Goal: Information Seeking & Learning: Learn about a topic

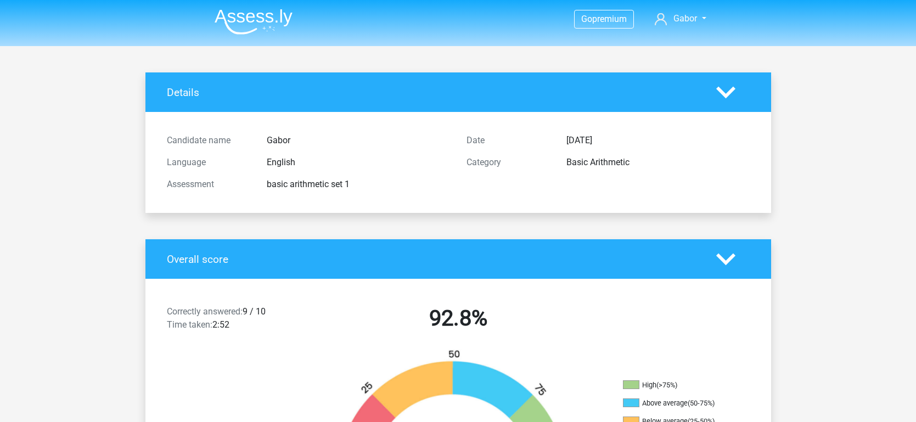
click at [262, 26] on img at bounding box center [254, 22] width 78 height 26
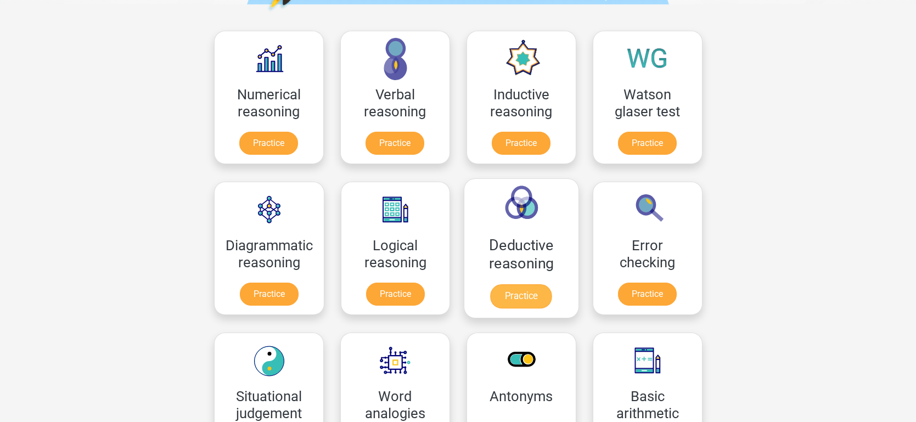
scroll to position [154, 0]
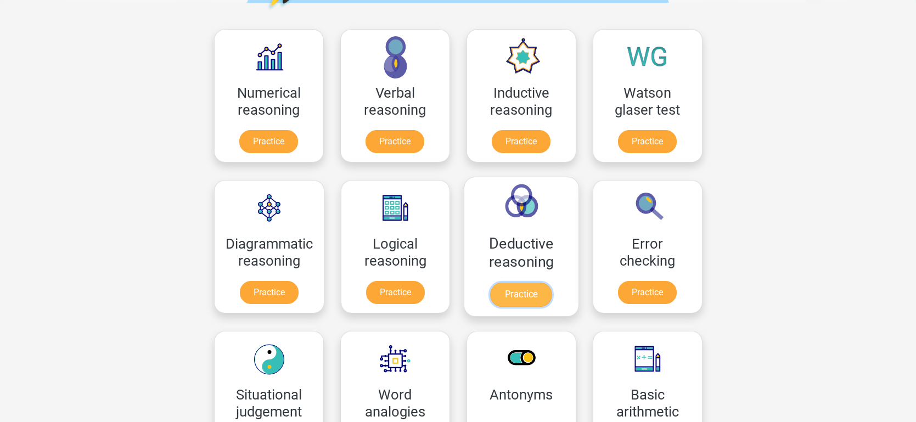
click at [551, 283] on link "Practice" at bounding box center [521, 295] width 61 height 24
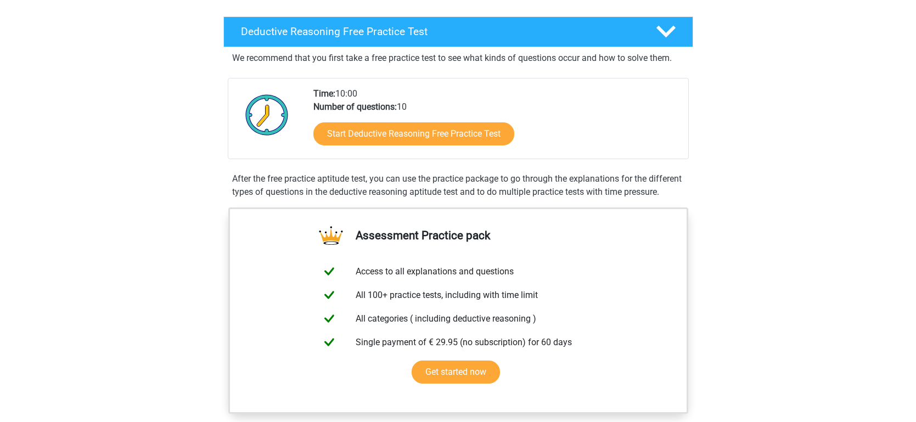
scroll to position [250, 0]
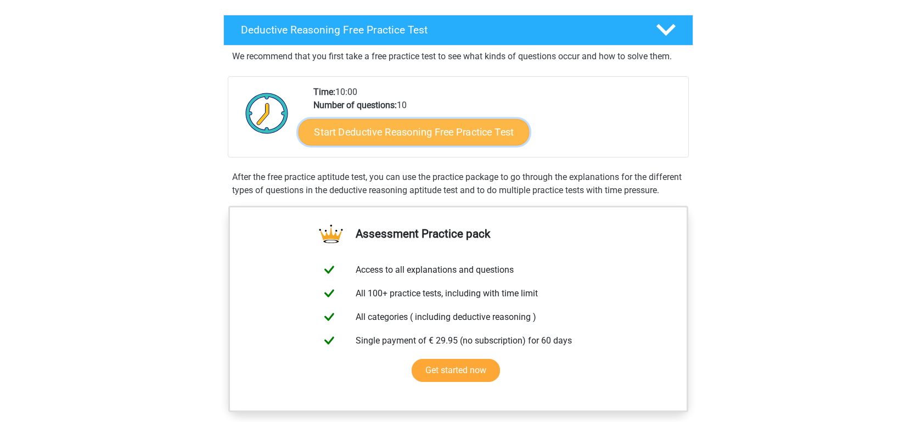
click at [375, 123] on link "Start Deductive Reasoning Free Practice Test" at bounding box center [413, 132] width 231 height 26
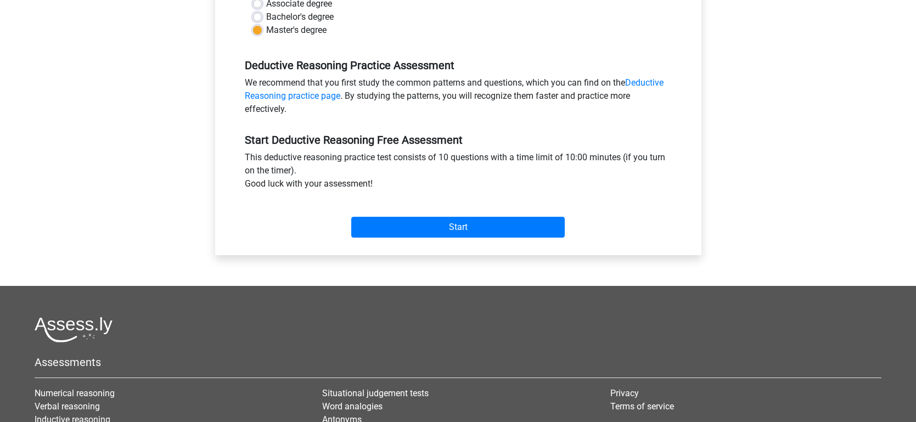
scroll to position [296, 0]
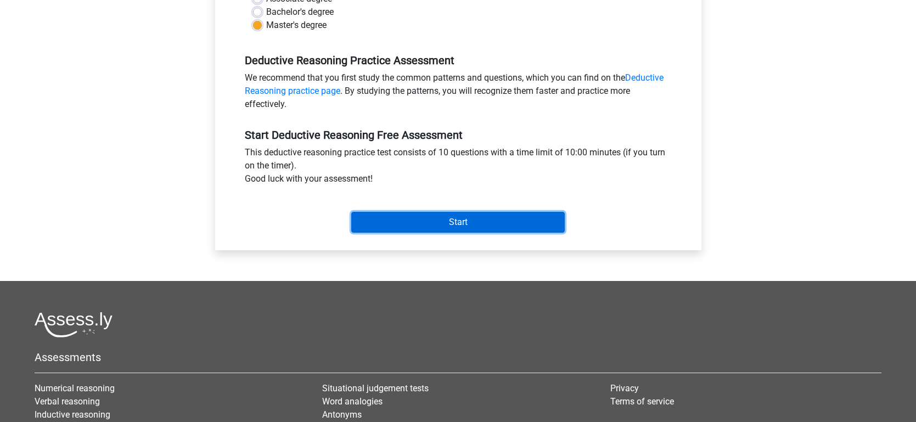
click at [403, 213] on input "Start" at bounding box center [457, 222] width 213 height 21
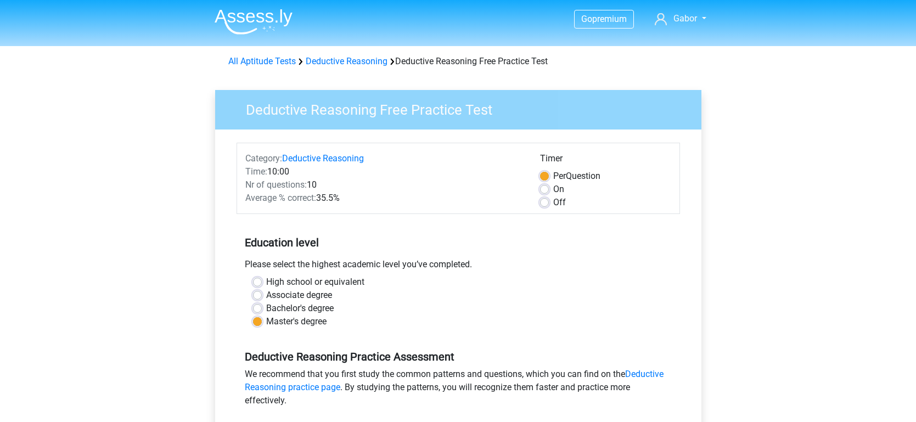
scroll to position [12, 0]
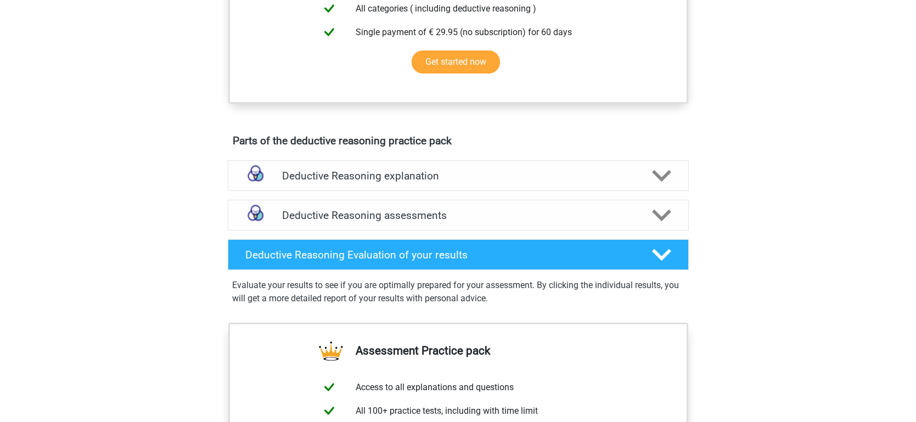
scroll to position [555, 0]
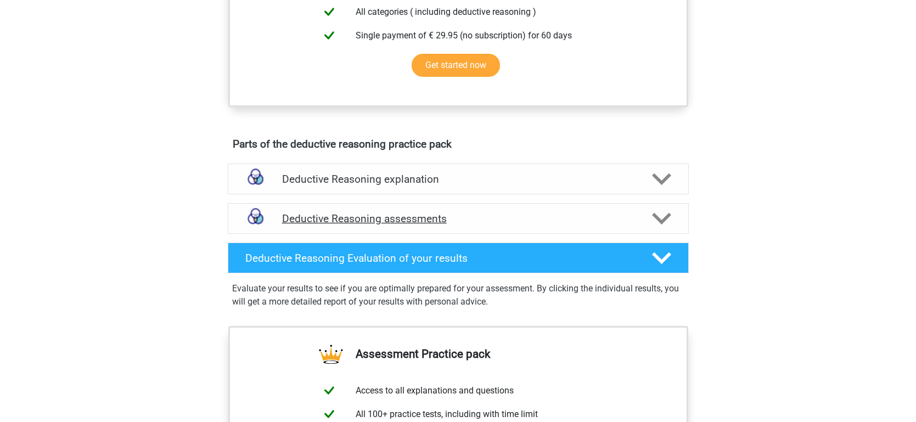
click at [367, 225] on h4 "Deductive Reasoning assessments" at bounding box center [458, 218] width 352 height 13
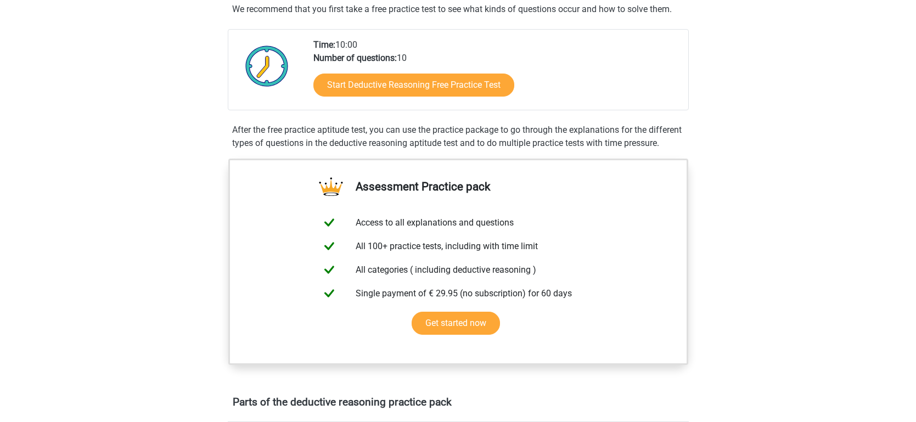
scroll to position [296, 0]
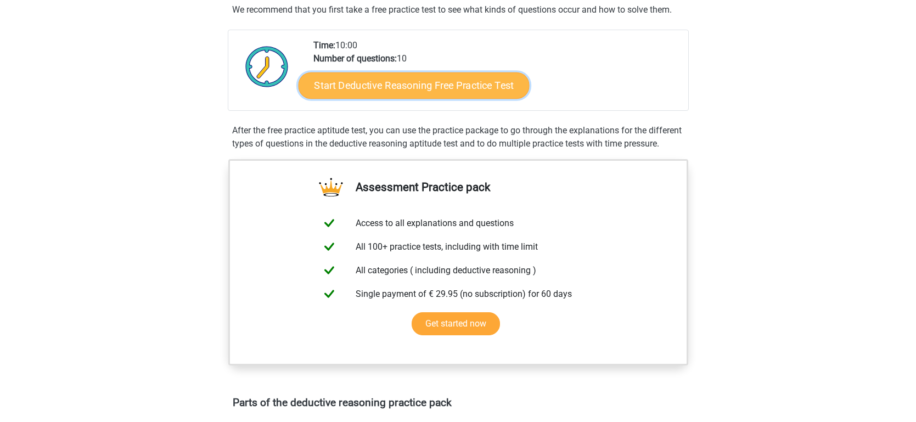
click at [416, 77] on link "Start Deductive Reasoning Free Practice Test" at bounding box center [413, 85] width 231 height 26
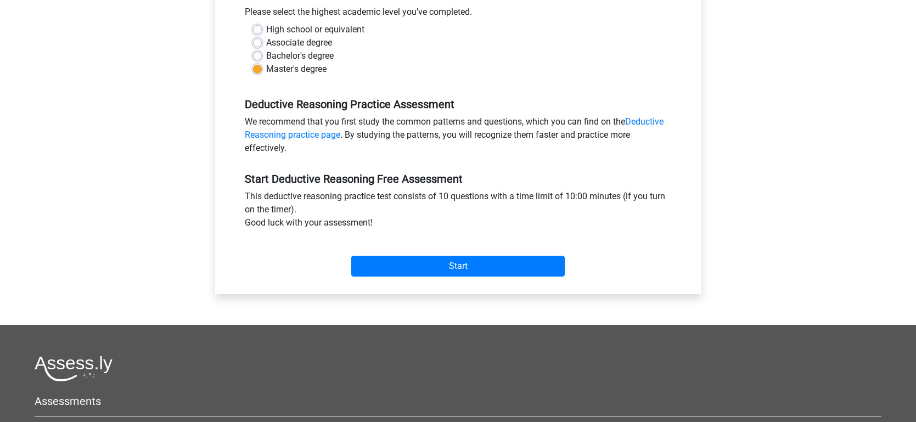
scroll to position [258, 0]
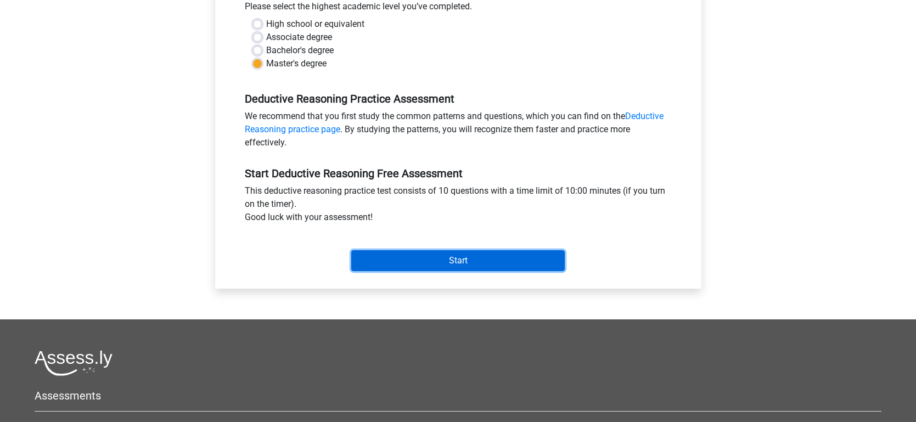
click at [387, 257] on input "Start" at bounding box center [457, 260] width 213 height 21
